Goal: Use online tool/utility

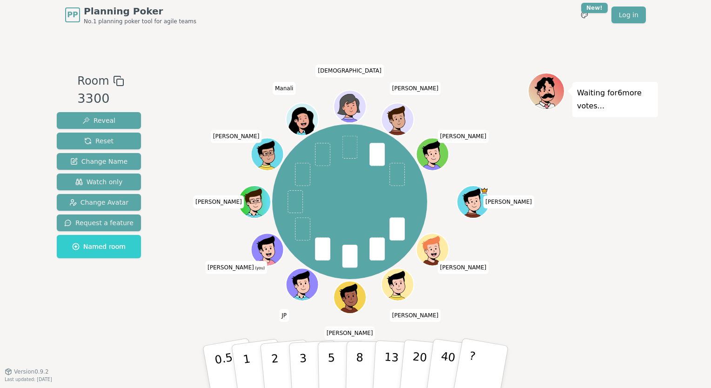
click at [307, 366] on button "3" at bounding box center [314, 376] width 51 height 73
click at [278, 361] on button "2" at bounding box center [285, 368] width 53 height 74
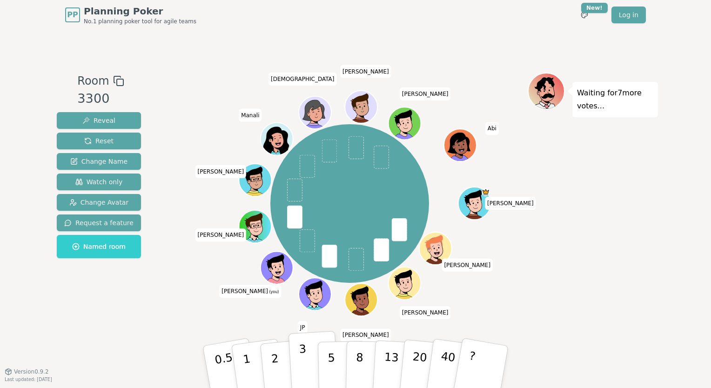
click at [296, 353] on button "3" at bounding box center [314, 367] width 51 height 73
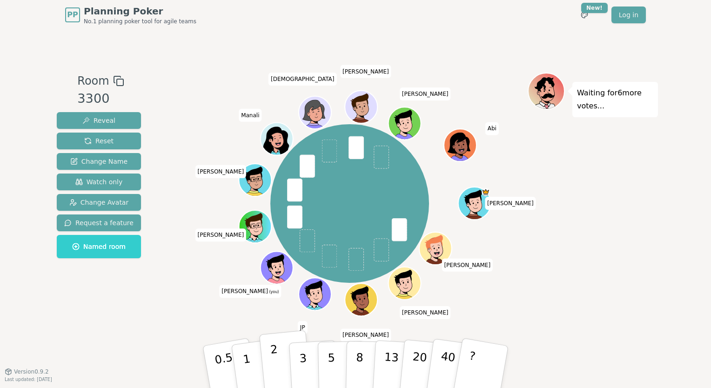
click at [274, 363] on p "2" at bounding box center [276, 368] width 12 height 51
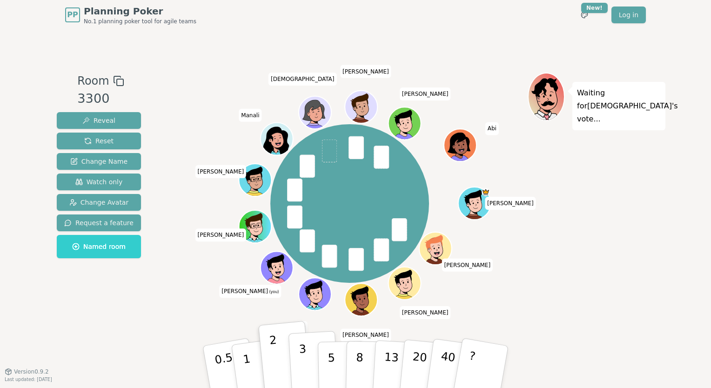
click at [303, 360] on p "3" at bounding box center [304, 368] width 10 height 51
click at [204, 295] on div "[PERSON_NAME] [PERSON_NAME] [PERSON_NAME] [PERSON_NAME] (you) [PERSON_NAME] Man…" at bounding box center [350, 203] width 356 height 229
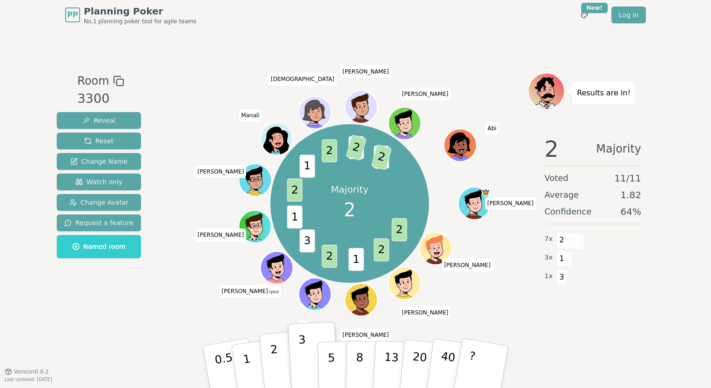
click at [276, 358] on p "2" at bounding box center [276, 368] width 12 height 51
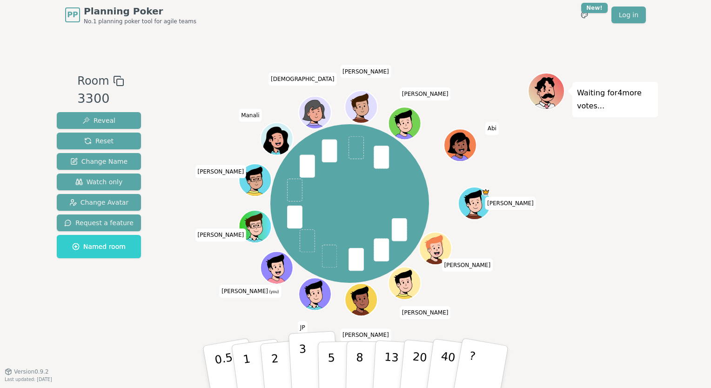
click at [297, 359] on button "3" at bounding box center [314, 367] width 51 height 73
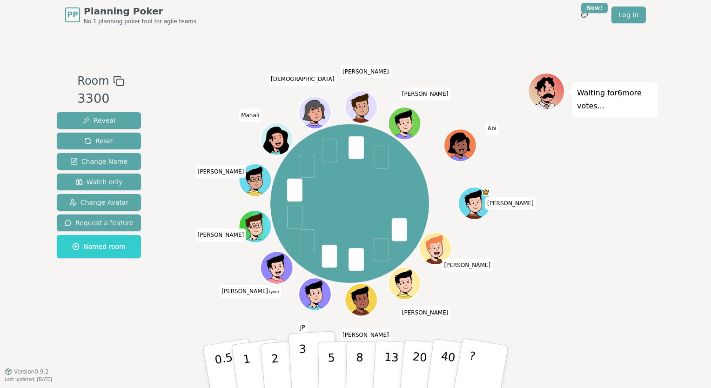
click at [298, 349] on button "3" at bounding box center [314, 367] width 51 height 73
click at [303, 355] on p "3" at bounding box center [304, 368] width 10 height 51
